Goal: Use online tool/utility: Utilize a website feature to perform a specific function

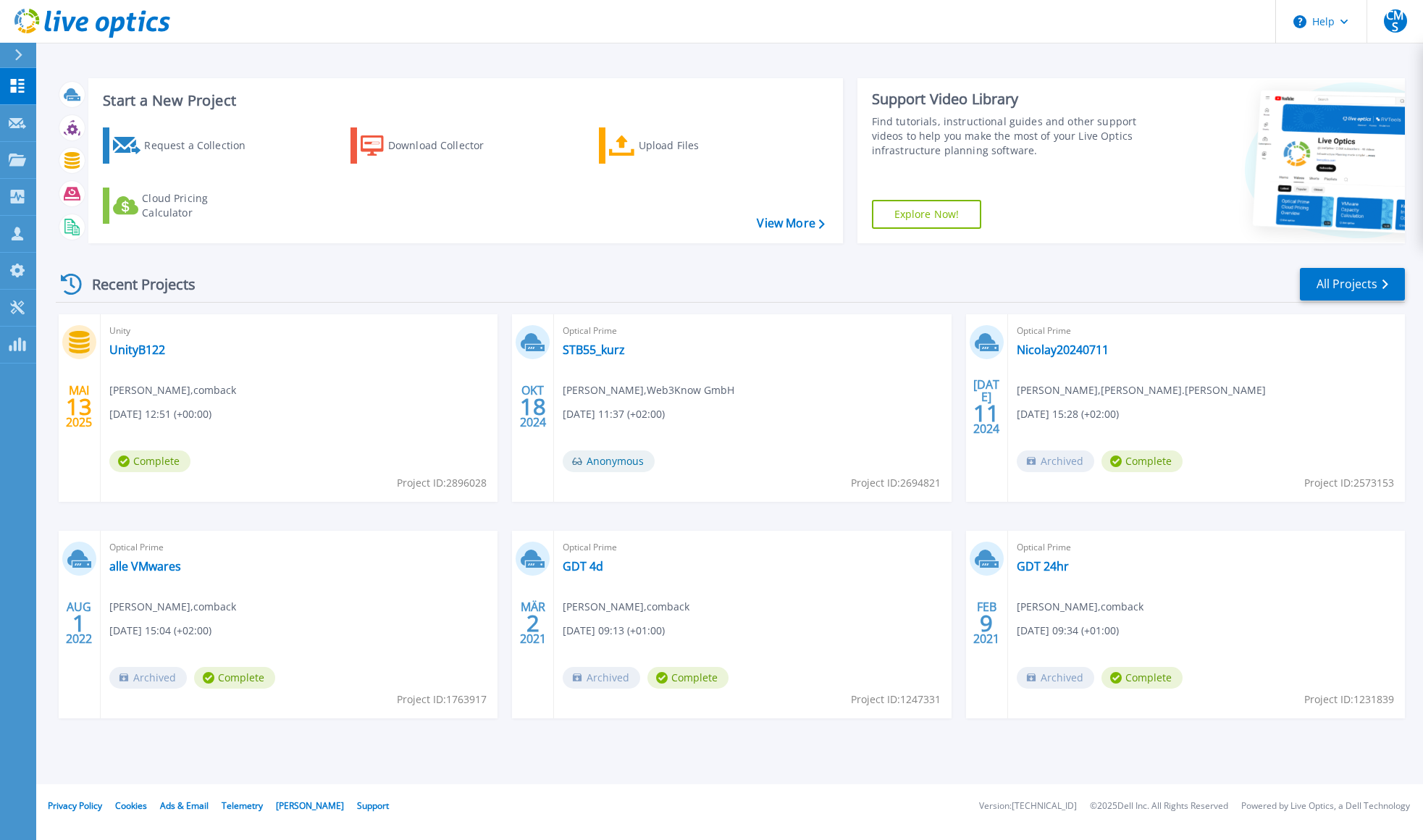
click at [666, 284] on div "Recent Projects All Projects" at bounding box center [731, 285] width 1349 height 36
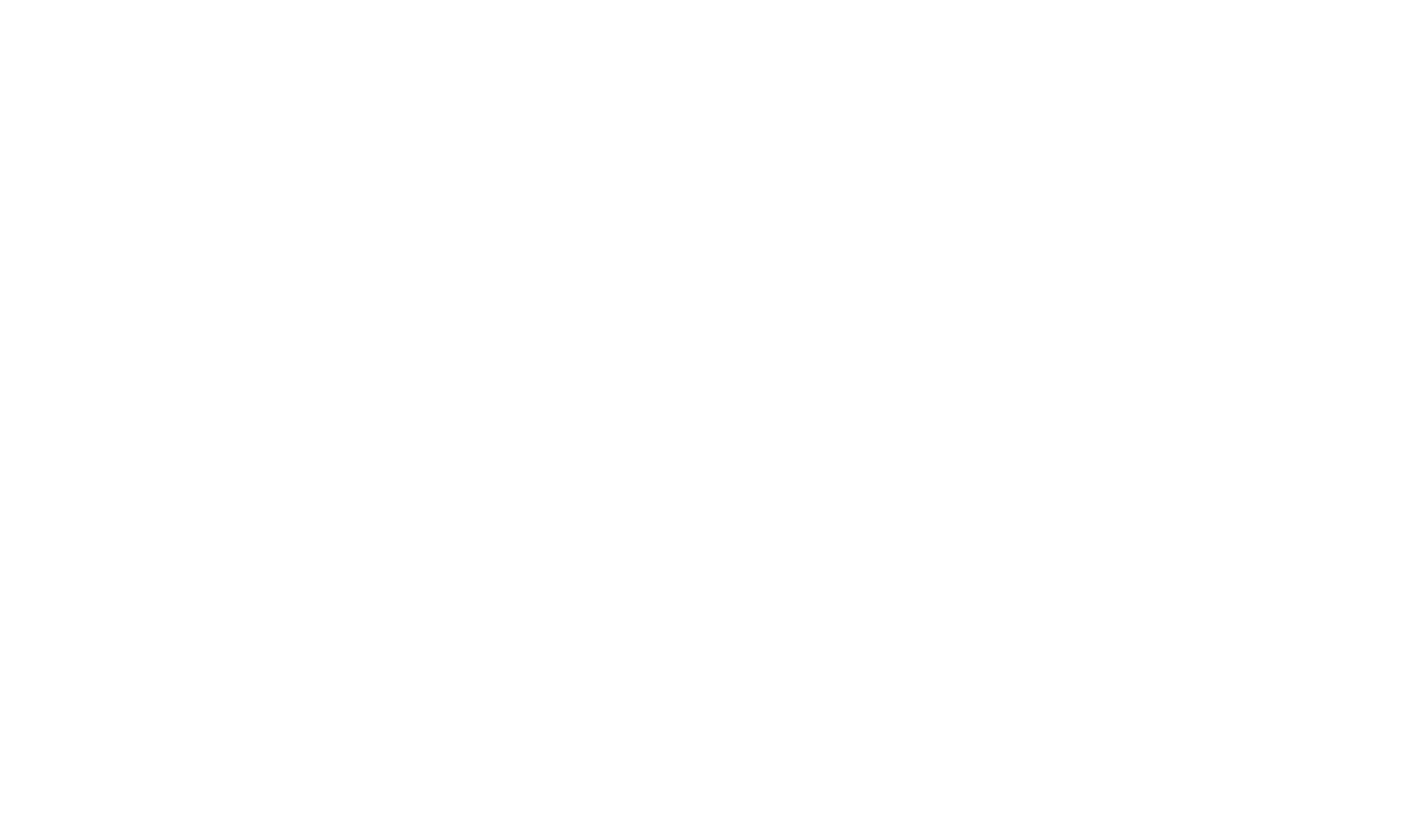
click at [670, 0] on html at bounding box center [711, 0] width 1423 height 0
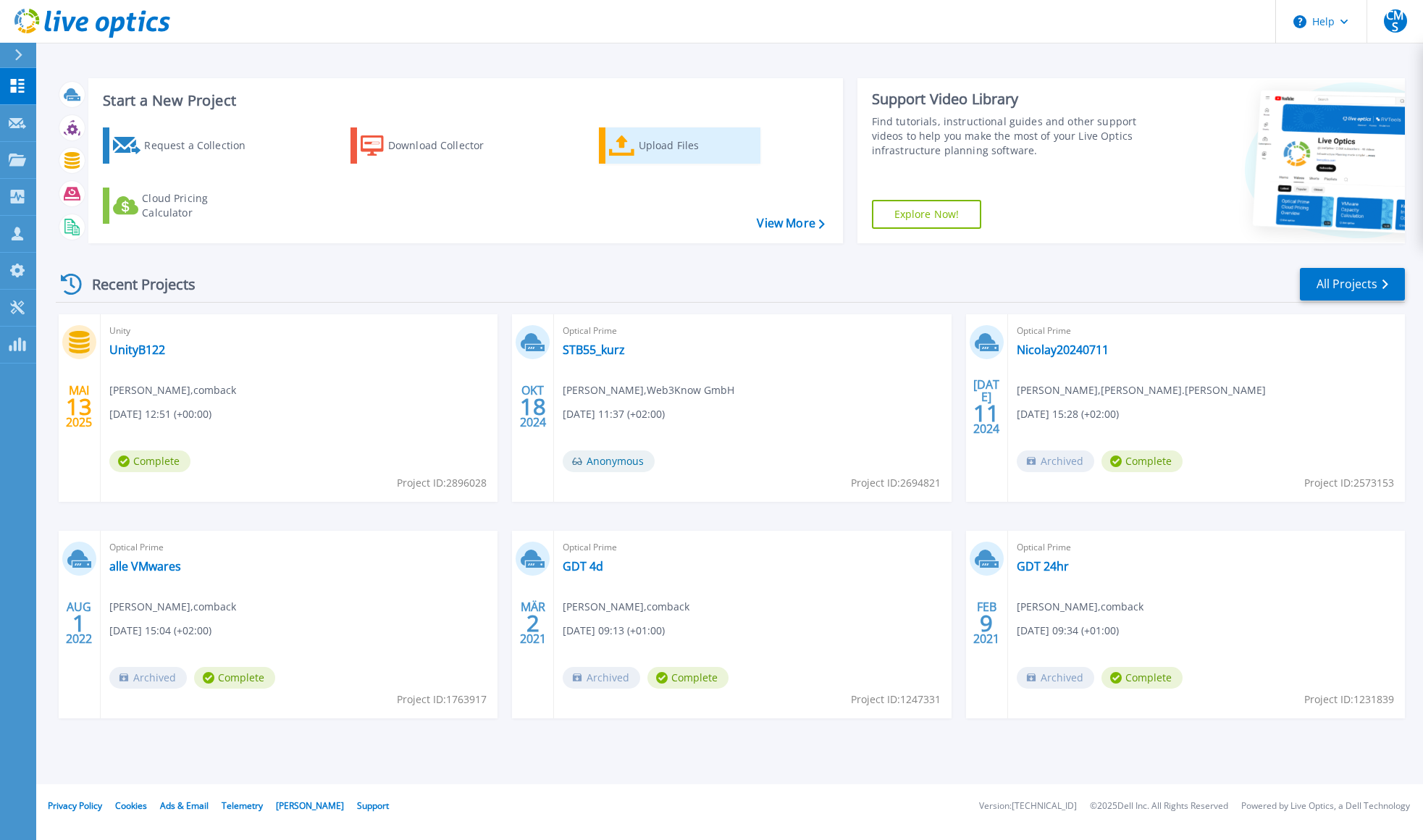
click at [646, 143] on div "Upload Files" at bounding box center [697, 146] width 116 height 29
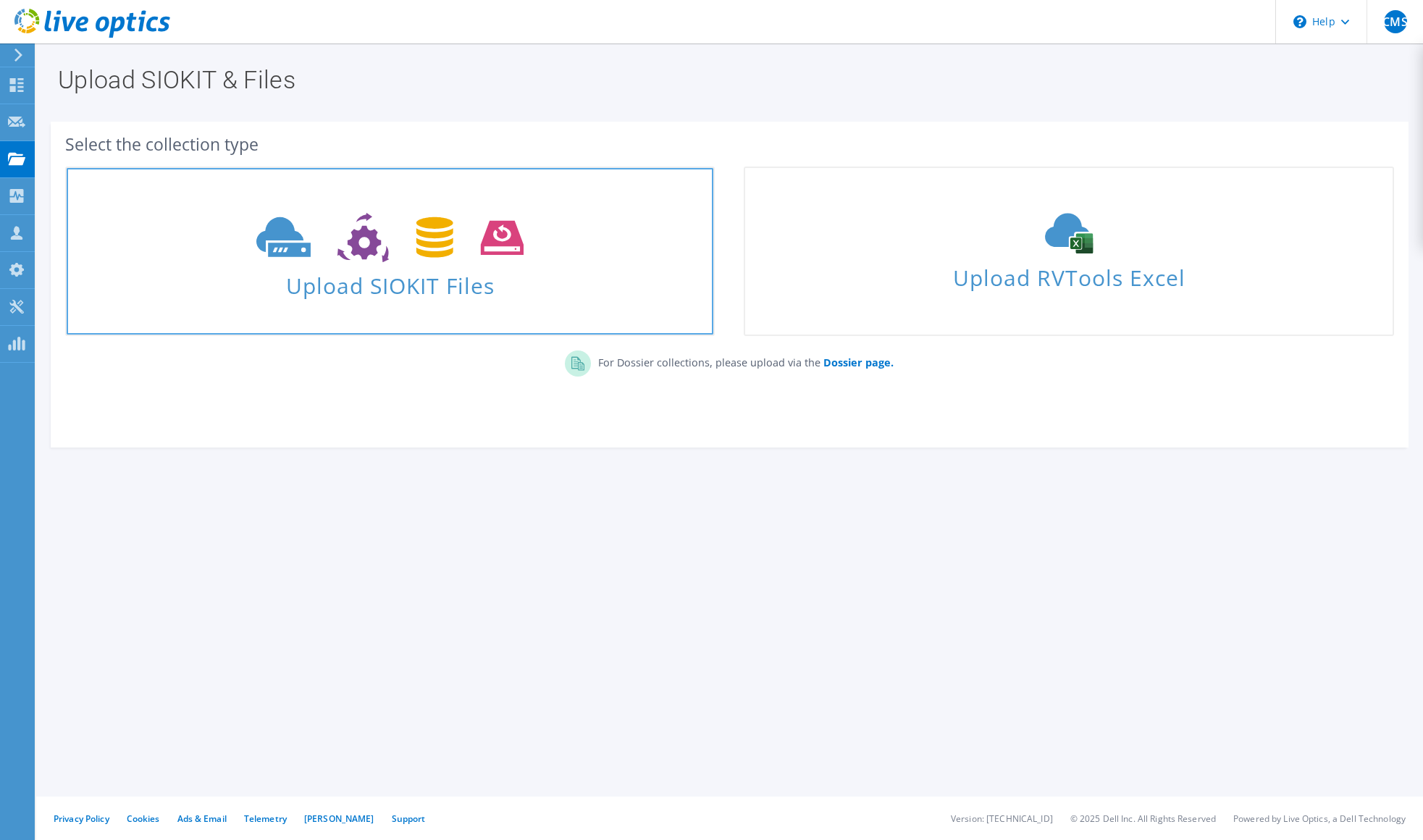
click at [410, 284] on span "Upload SIOKIT Files" at bounding box center [390, 281] width 647 height 31
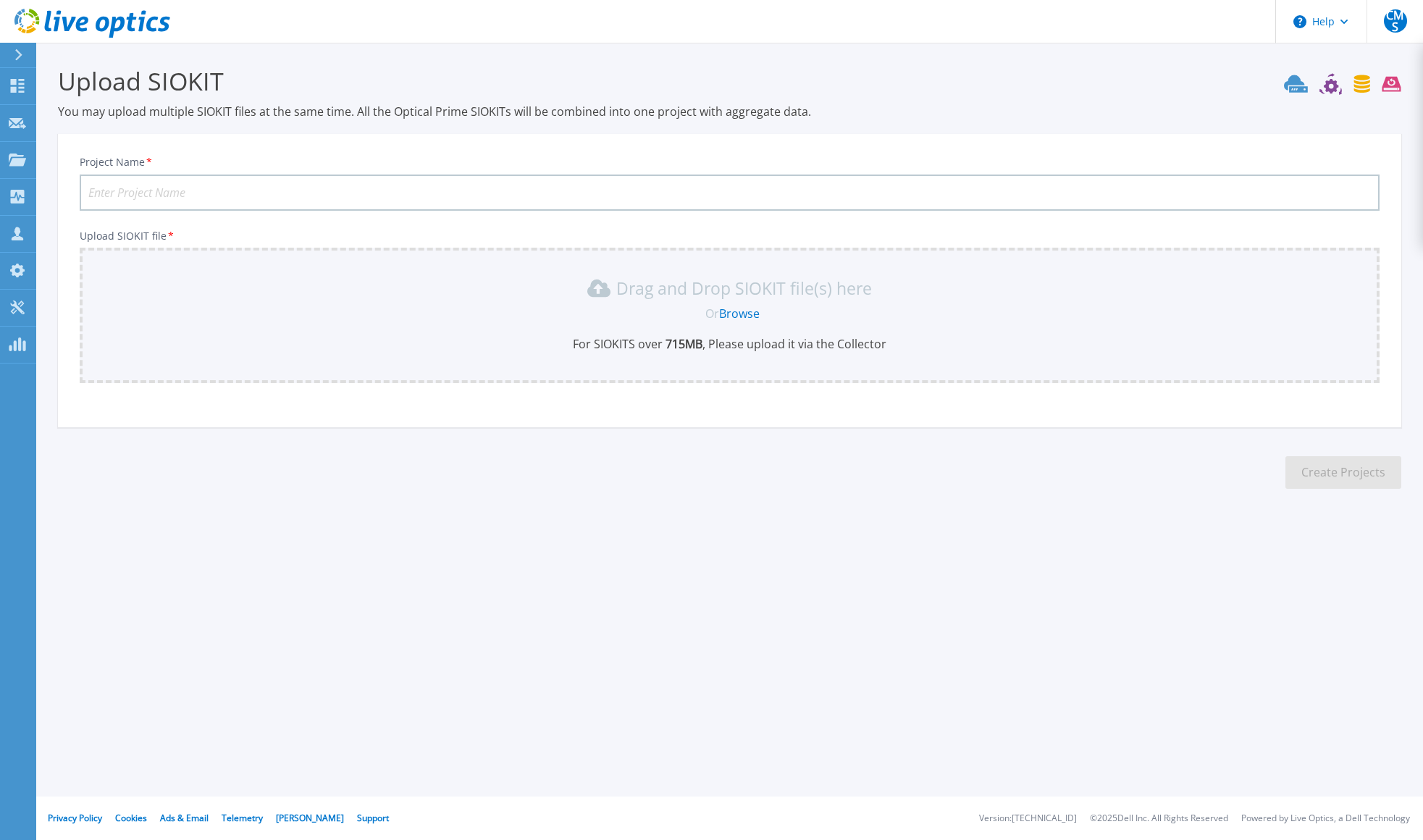
click at [143, 191] on input "Project Name *" at bounding box center [729, 193] width 1300 height 36
type input "DTP 4h"
click at [738, 311] on link "Browse" at bounding box center [739, 313] width 40 height 16
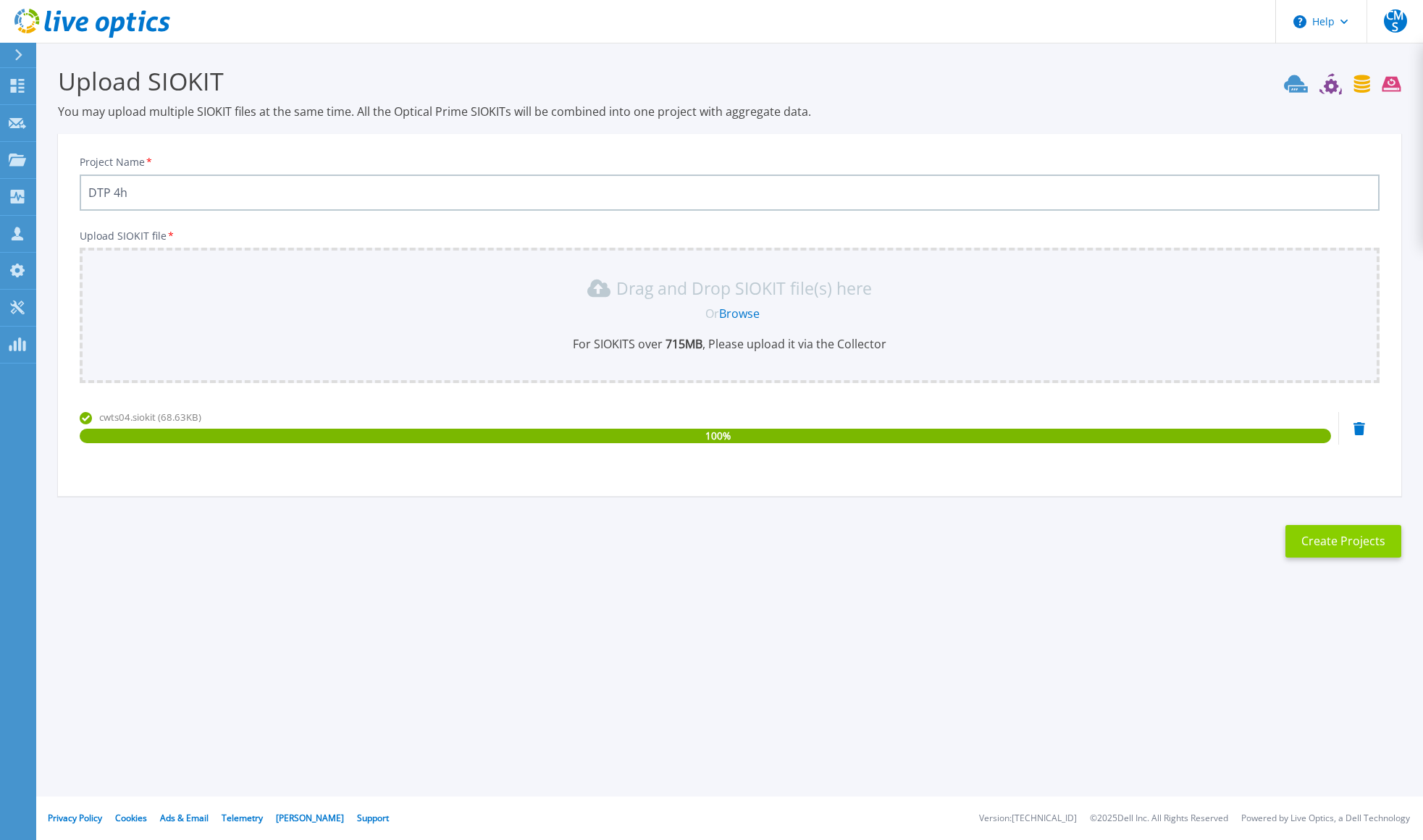
click at [1335, 541] on button "Create Projects" at bounding box center [1343, 541] width 116 height 33
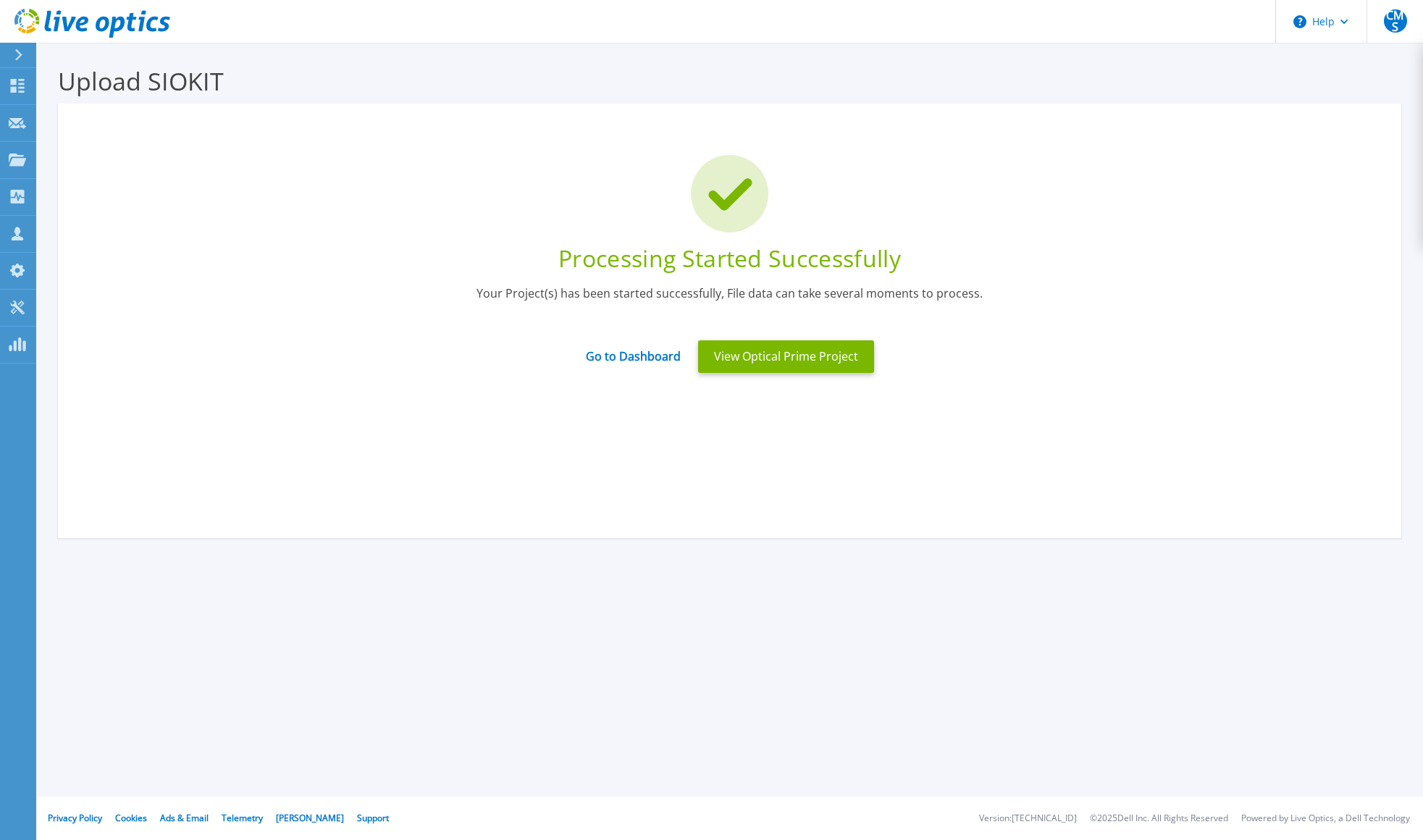
click at [748, 450] on div "Processing Started Successfully Your Project(s) has been started successfully, …" at bounding box center [729, 321] width 1343 height 434
click at [794, 349] on button "View Optical Prime Project" at bounding box center [786, 356] width 176 height 33
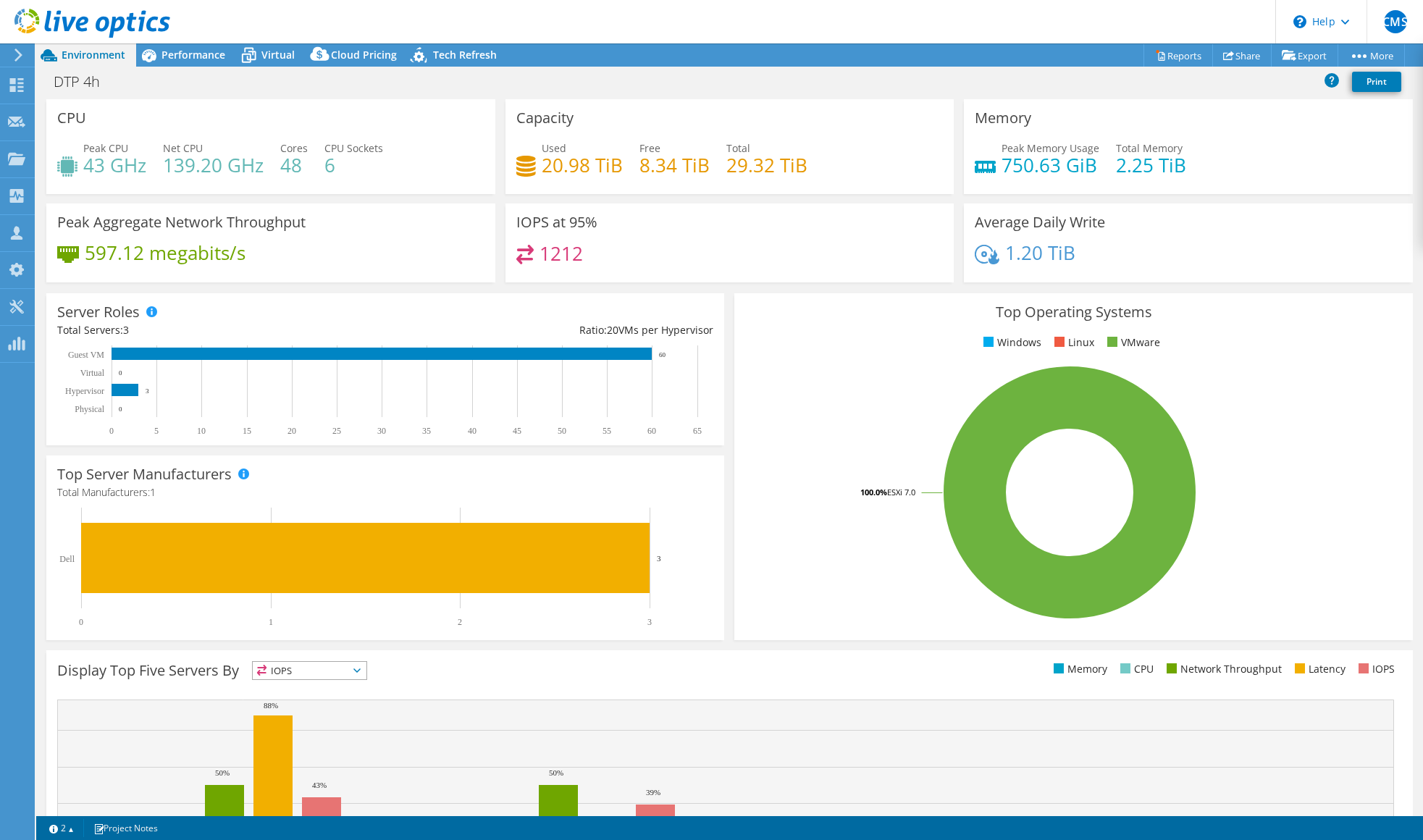
select select "USD"
click at [1296, 57] on link "Export" at bounding box center [1305, 55] width 67 height 23
click at [1168, 55] on link "Reports" at bounding box center [1178, 55] width 70 height 23
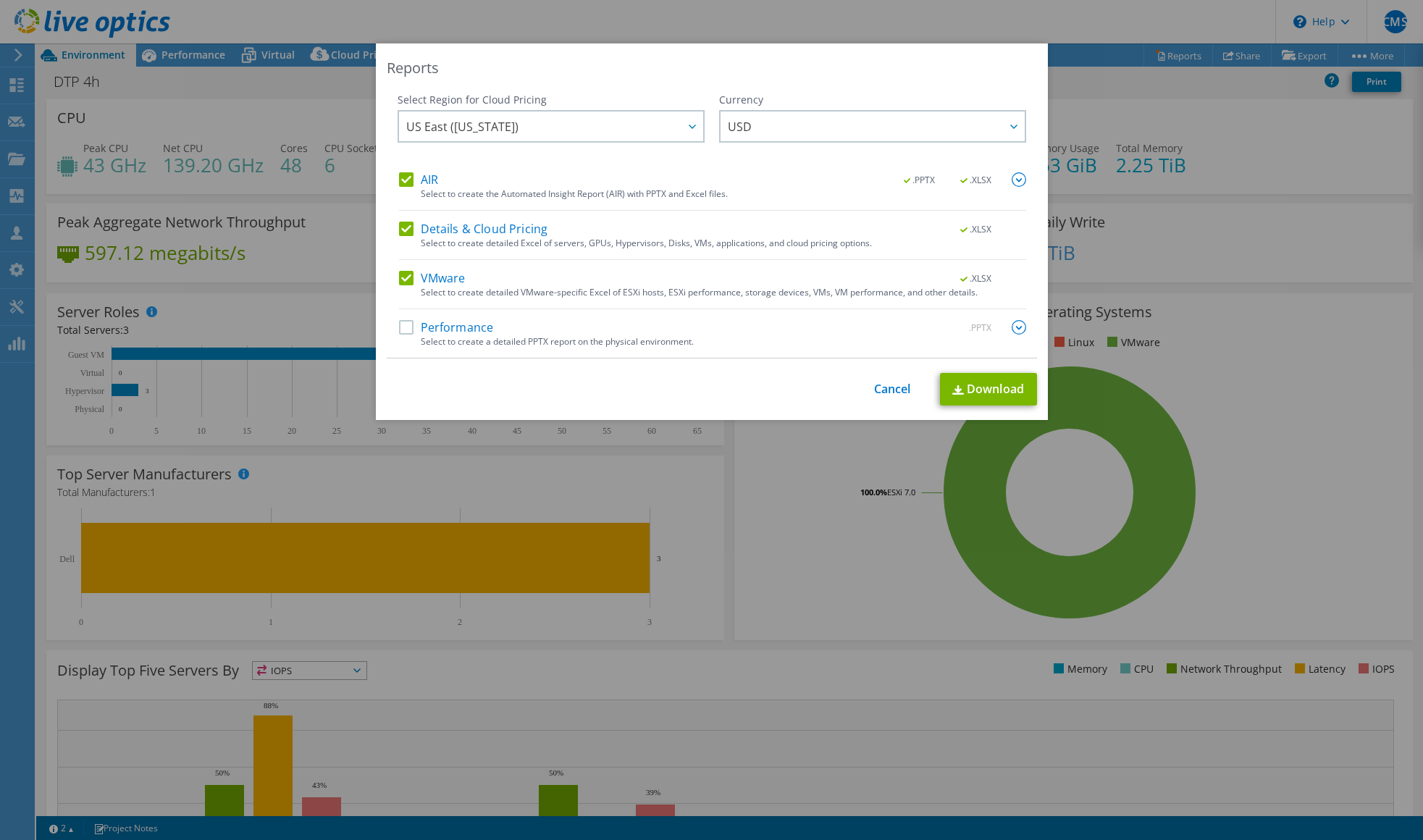
click at [409, 173] on label "AIR" at bounding box center [418, 179] width 39 height 14
click at [0, 0] on input "AIR" at bounding box center [0, 0] width 0 height 0
click at [412, 175] on label "AIR" at bounding box center [418, 179] width 39 height 14
click at [0, 0] on input "AIR" at bounding box center [0, 0] width 0 height 0
click at [412, 223] on label "Details & Cloud Pricing" at bounding box center [473, 228] width 149 height 14
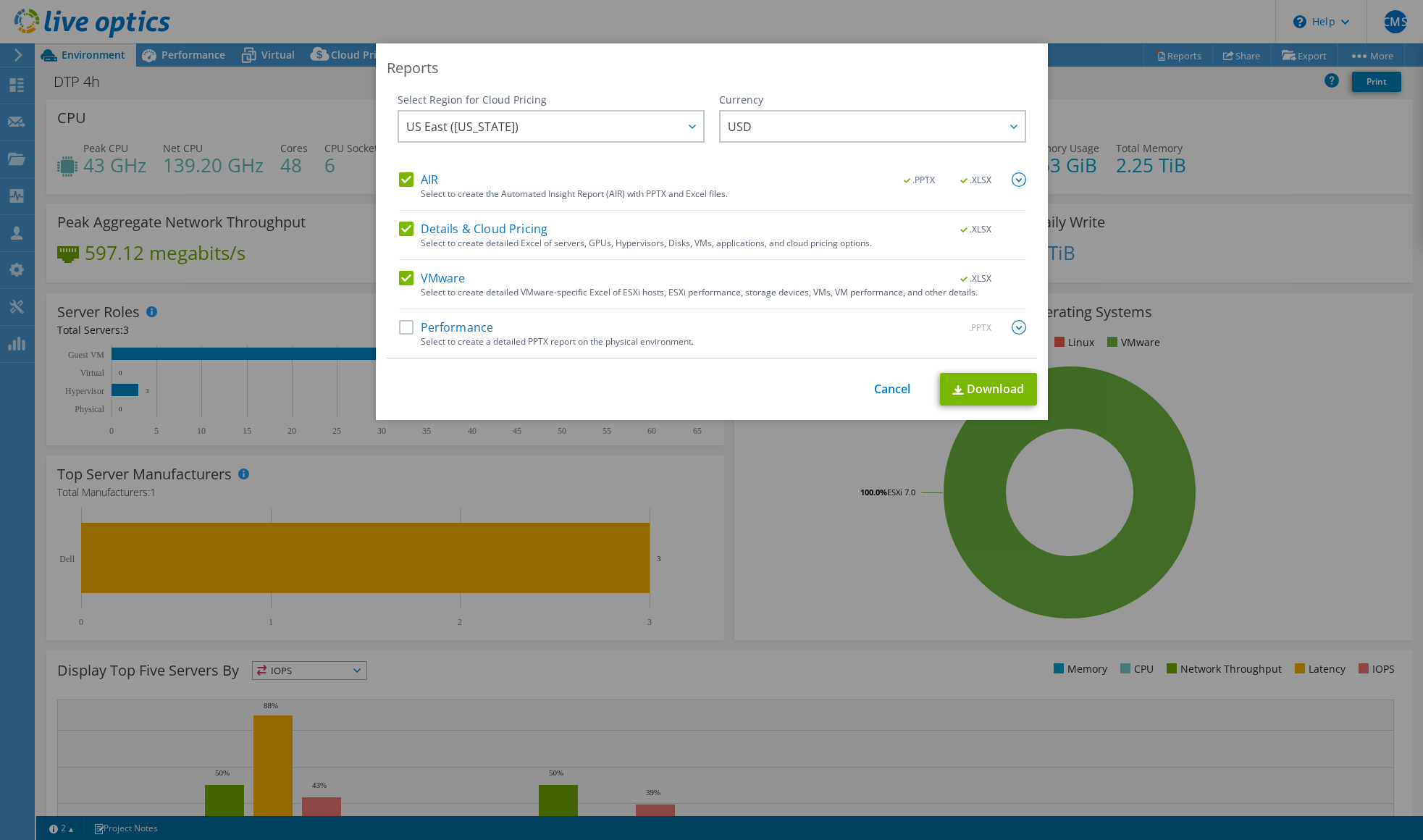
click at [0, 0] on input "Details & Cloud Pricing" at bounding box center [0, 0] width 0 height 0
click at [415, 328] on label "Performance" at bounding box center [446, 327] width 95 height 14
click at [0, 0] on input "Performance" at bounding box center [0, 0] width 0 height 0
click at [979, 386] on link "Download" at bounding box center [989, 389] width 97 height 33
drag, startPoint x: 857, startPoint y: 56, endPoint x: 1206, endPoint y: -28, distance: 359.0
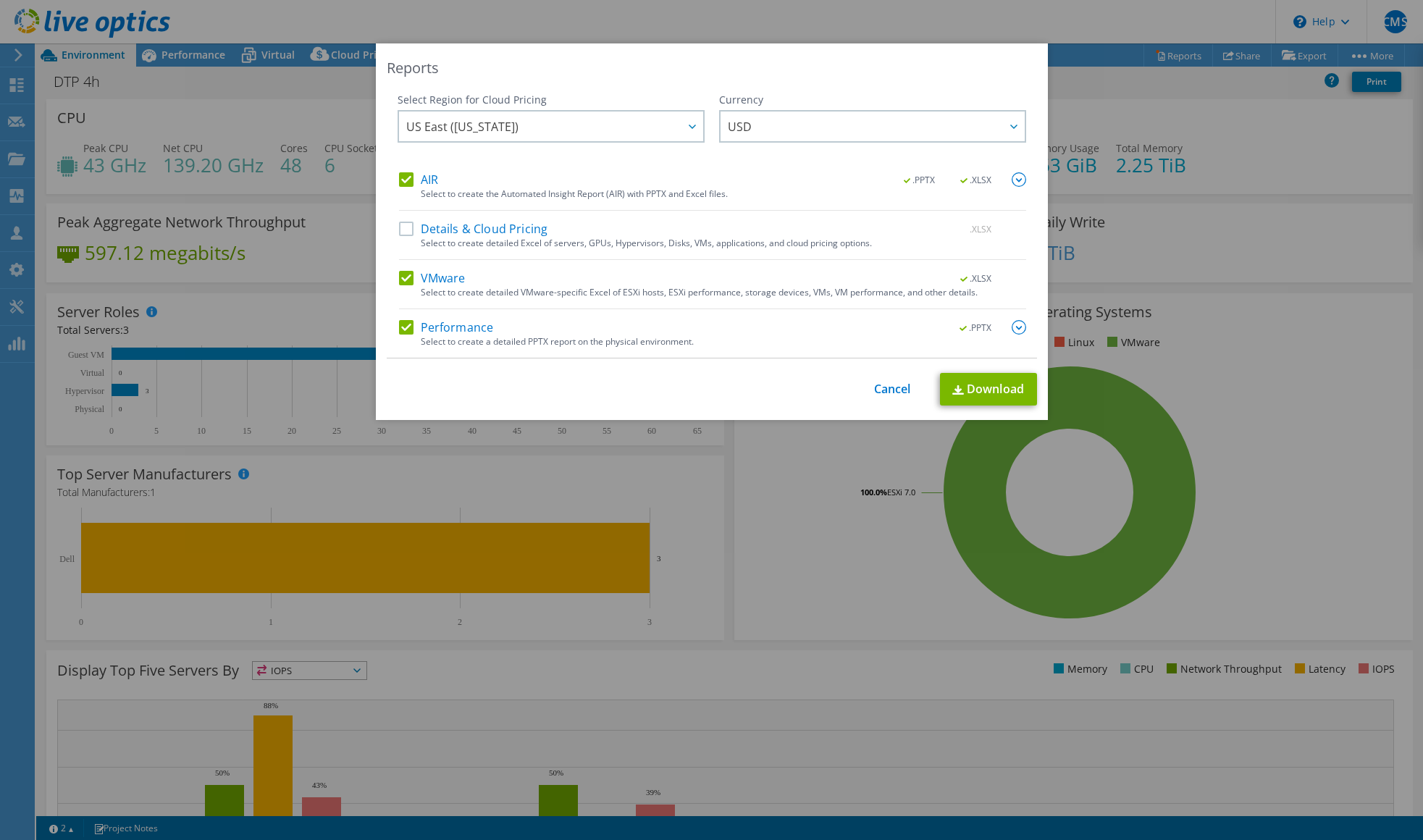
click at [1206, 0] on div "Reports Select Region for Cloud Pricing Asia Pacific (Hong Kong) Asia Pacific (…" at bounding box center [711, 420] width 1423 height 840
